Goal: Task Accomplishment & Management: Manage account settings

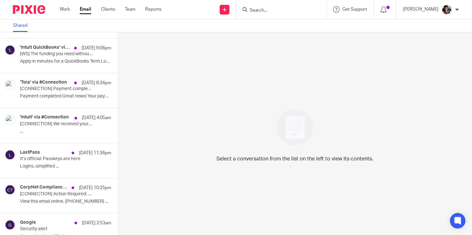
scroll to position [65, 0]
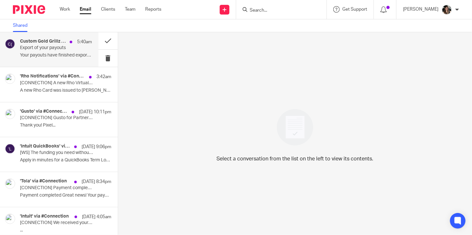
click at [46, 47] on p "Export of your payouts" at bounding box center [48, 47] width 57 height 5
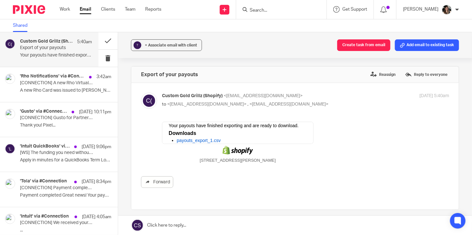
click at [196, 139] on link "payouts_export_1.csv" at bounding box center [199, 140] width 44 height 5
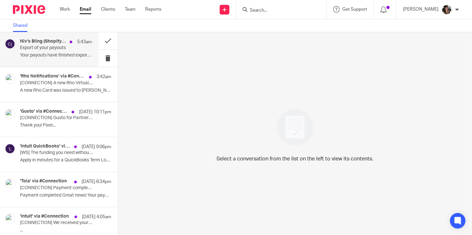
click at [54, 59] on div "Niv's Bling (Shopify), Custom Gold Grillz (Shopify) 5:43am Export of your payou…" at bounding box center [56, 50] width 72 height 22
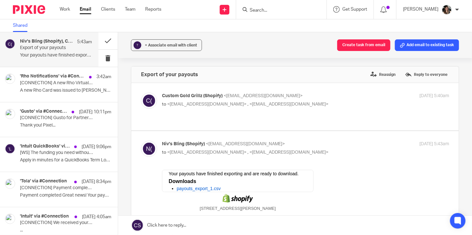
scroll to position [32, 0]
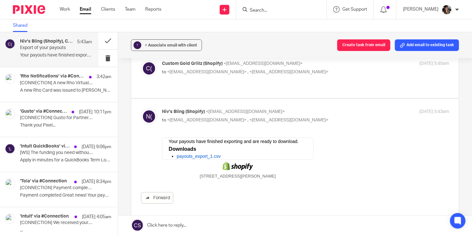
click at [194, 157] on link "payouts_export_1.csv" at bounding box center [199, 156] width 44 height 5
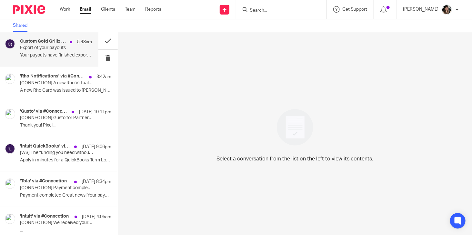
click at [36, 54] on p "Your payouts have finished exporting and are..." at bounding box center [56, 55] width 72 height 5
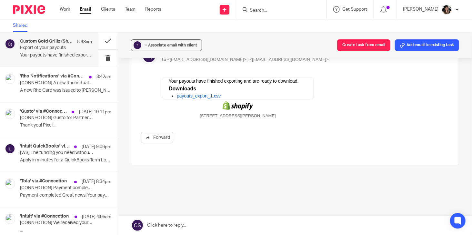
scroll to position [70, 0]
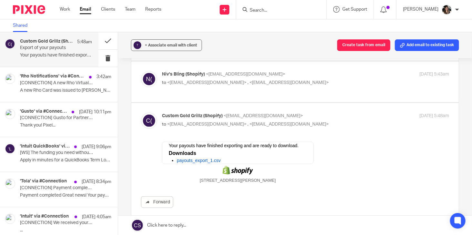
click at [193, 160] on link "payouts_export_1.csv" at bounding box center [199, 160] width 44 height 5
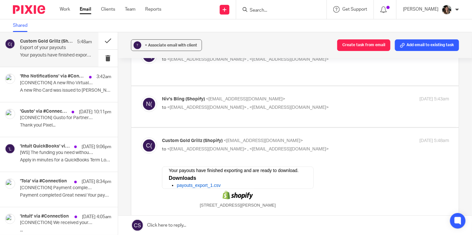
scroll to position [37, 0]
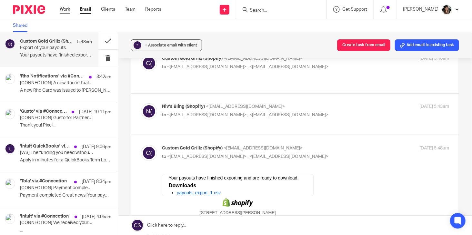
click at [67, 11] on link "Work" at bounding box center [65, 9] width 10 height 6
click at [72, 2] on div "Work Email Clients Team Reports Work Email Clients Team Reports Settings" at bounding box center [112, 9] width 118 height 19
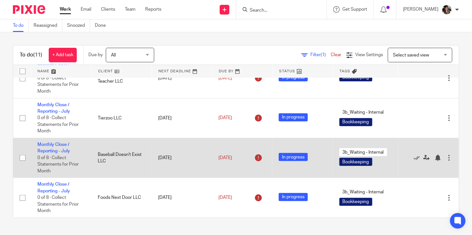
scroll to position [254, 0]
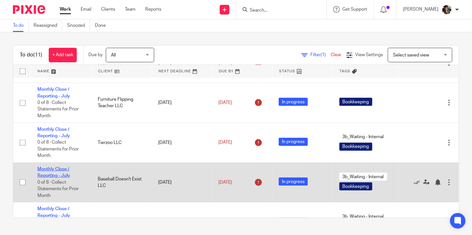
click at [61, 177] on link "Monthly Close / Reporting - July" at bounding box center [53, 172] width 33 height 11
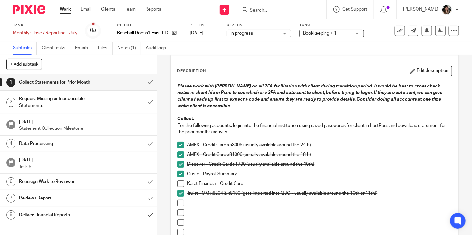
scroll to position [65, 0]
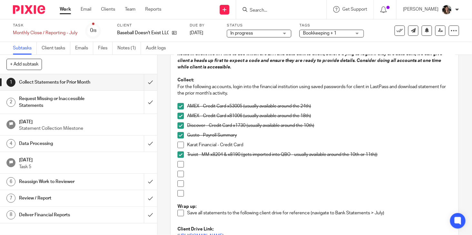
click at [85, 140] on h1 "Data Processing" at bounding box center [58, 144] width 79 height 10
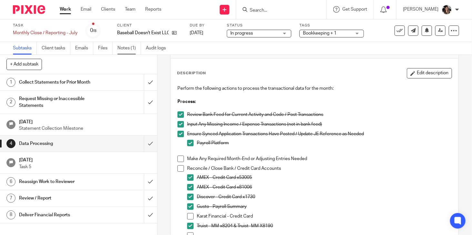
scroll to position [32, 0]
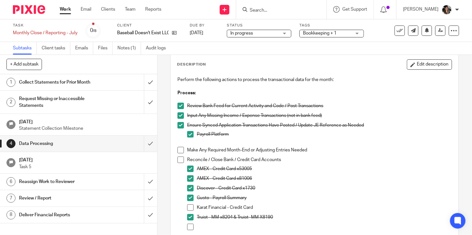
click at [62, 9] on link "Work" at bounding box center [65, 9] width 11 height 6
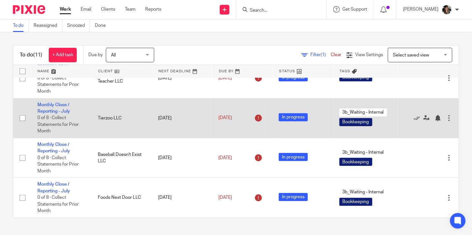
scroll to position [222, 0]
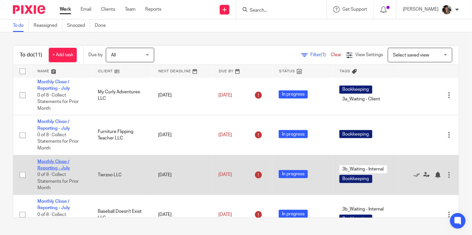
click at [47, 170] on link "Monthly Close / Reporting - July" at bounding box center [53, 165] width 33 height 11
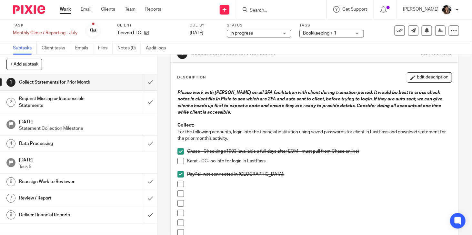
scroll to position [32, 0]
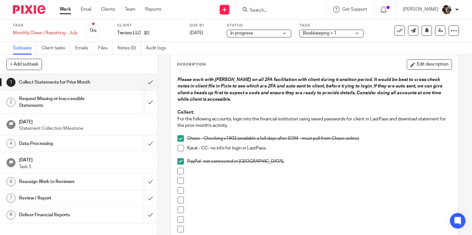
click at [95, 146] on div "Data Processing" at bounding box center [78, 144] width 119 height 10
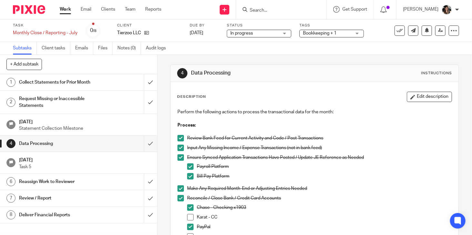
scroll to position [65, 0]
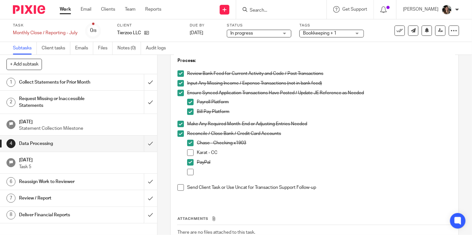
click at [67, 9] on link "Work" at bounding box center [65, 9] width 11 height 6
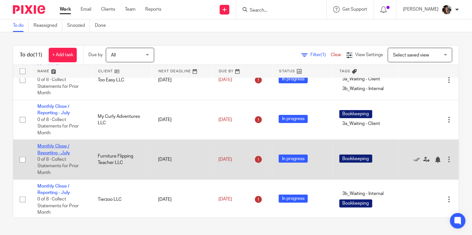
scroll to position [189, 0]
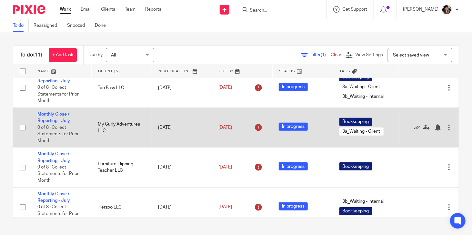
click at [57, 124] on td "Monthly Close / Reporting - July 0 of 8 · Collect Statements for Prior Month" at bounding box center [61, 128] width 60 height 40
click at [56, 123] on link "Monthly Close / Reporting - July" at bounding box center [53, 117] width 33 height 11
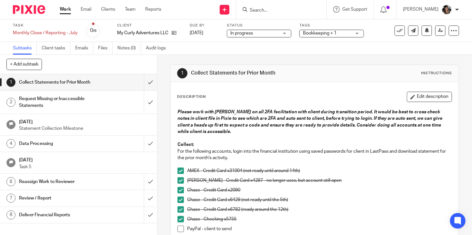
scroll to position [32, 0]
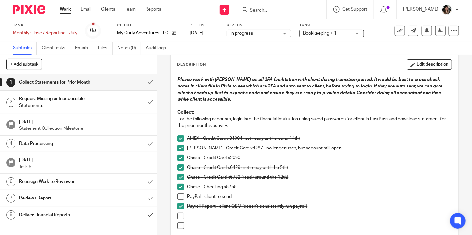
click at [98, 145] on div "Data Processing" at bounding box center [78, 144] width 119 height 10
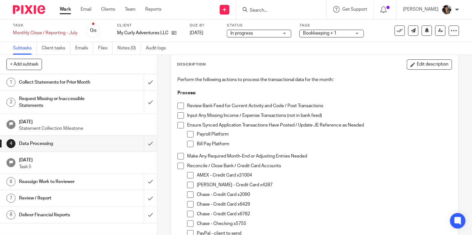
scroll to position [97, 0]
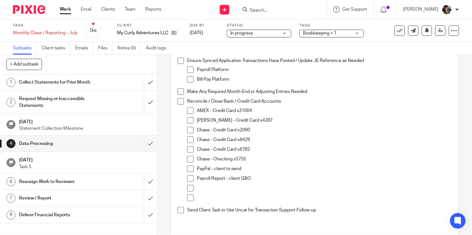
click at [71, 84] on h1 "Collect Statements for Prior Month" at bounding box center [58, 82] width 79 height 10
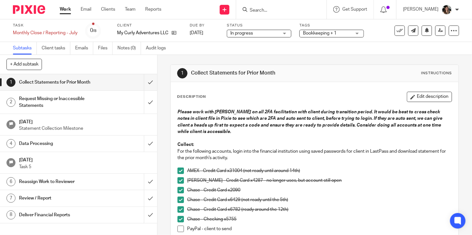
scroll to position [97, 0]
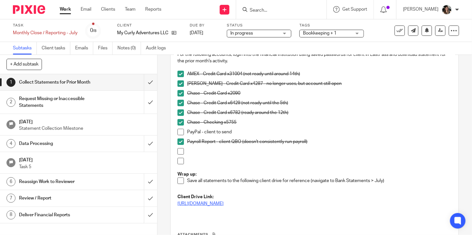
click at [224, 205] on link "[URL][DOMAIN_NAME]" at bounding box center [201, 203] width 46 height 5
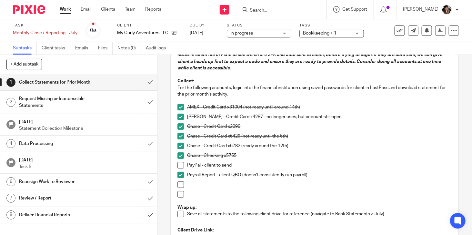
scroll to position [65, 0]
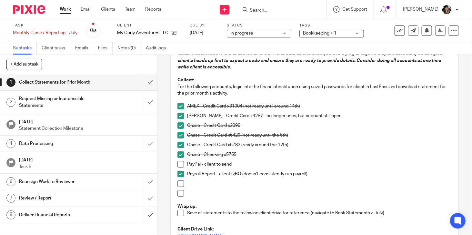
click at [74, 131] on p "Statement Collection Milestone" at bounding box center [85, 128] width 132 height 6
click at [73, 140] on h1 "Data Processing" at bounding box center [58, 144] width 79 height 10
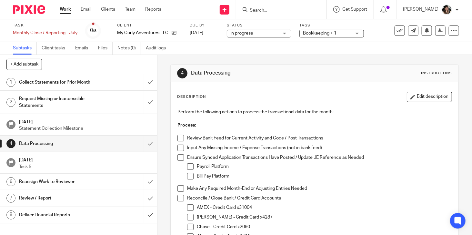
click at [112, 84] on div "Collect Statements for Prior Month" at bounding box center [78, 82] width 119 height 10
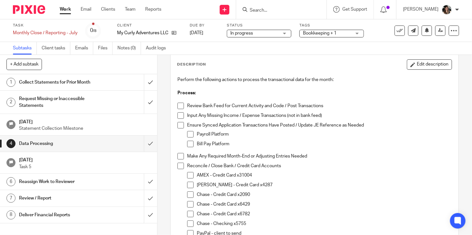
scroll to position [65, 0]
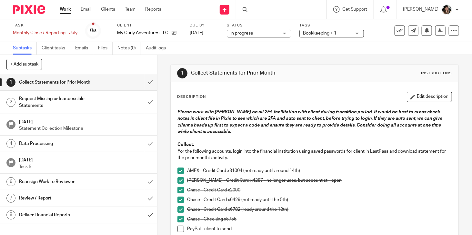
scroll to position [65, 0]
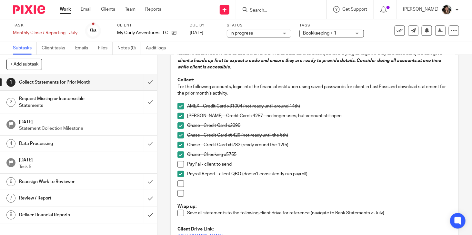
click at [77, 138] on link "4 Data Processing" at bounding box center [72, 144] width 144 height 16
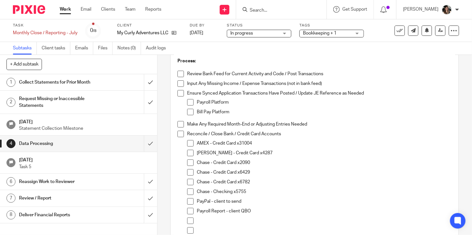
scroll to position [65, 0]
click at [190, 172] on span at bounding box center [190, 172] width 6 height 6
click at [188, 162] on span at bounding box center [190, 162] width 6 height 6
click at [187, 184] on span at bounding box center [190, 182] width 6 height 6
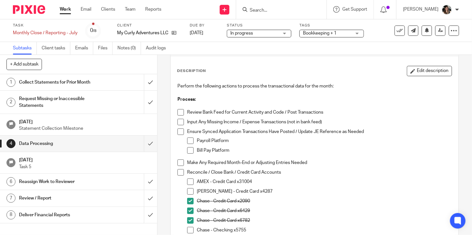
scroll to position [0, 0]
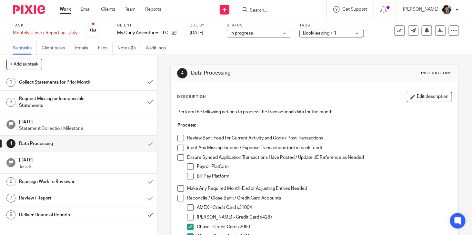
click at [69, 9] on link "Work" at bounding box center [65, 9] width 11 height 6
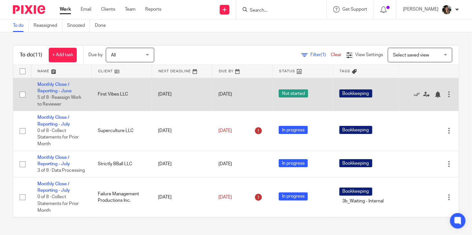
click at [49, 96] on span "5 of 8 · Reassign Work to Reviewer" at bounding box center [59, 100] width 44 height 11
click at [50, 92] on link "Monthly Close / Reporting - June" at bounding box center [54, 87] width 34 height 11
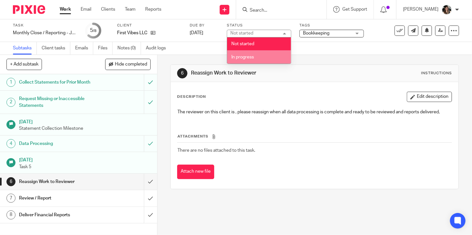
click at [259, 59] on li "In progress" at bounding box center [259, 56] width 64 height 13
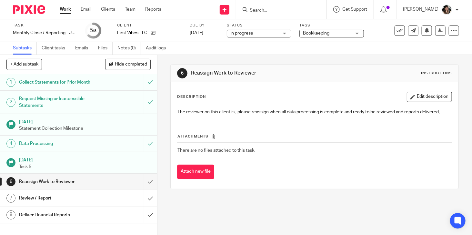
click at [253, 35] on span "In progress" at bounding box center [242, 33] width 23 height 5
click at [342, 49] on div "Subtasks Client tasks Emails Files Notes (0) Audit logs" at bounding box center [236, 48] width 472 height 13
click at [60, 11] on link "Work" at bounding box center [65, 9] width 11 height 6
